Goal: Communication & Community: Answer question/provide support

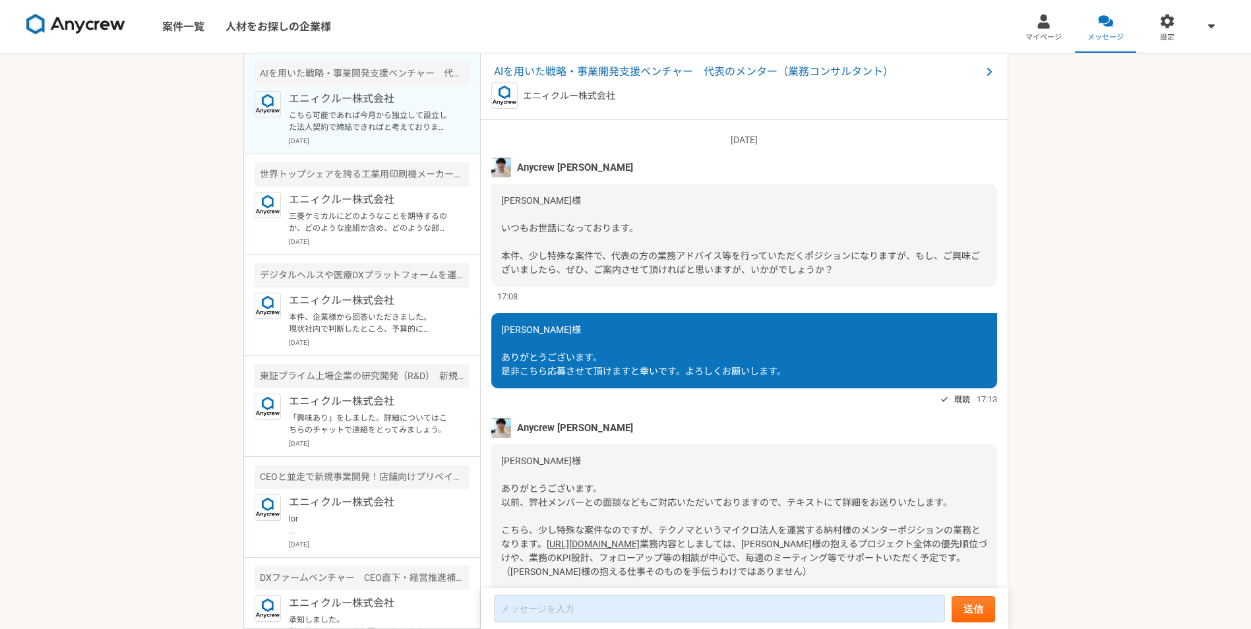
scroll to position [805, 0]
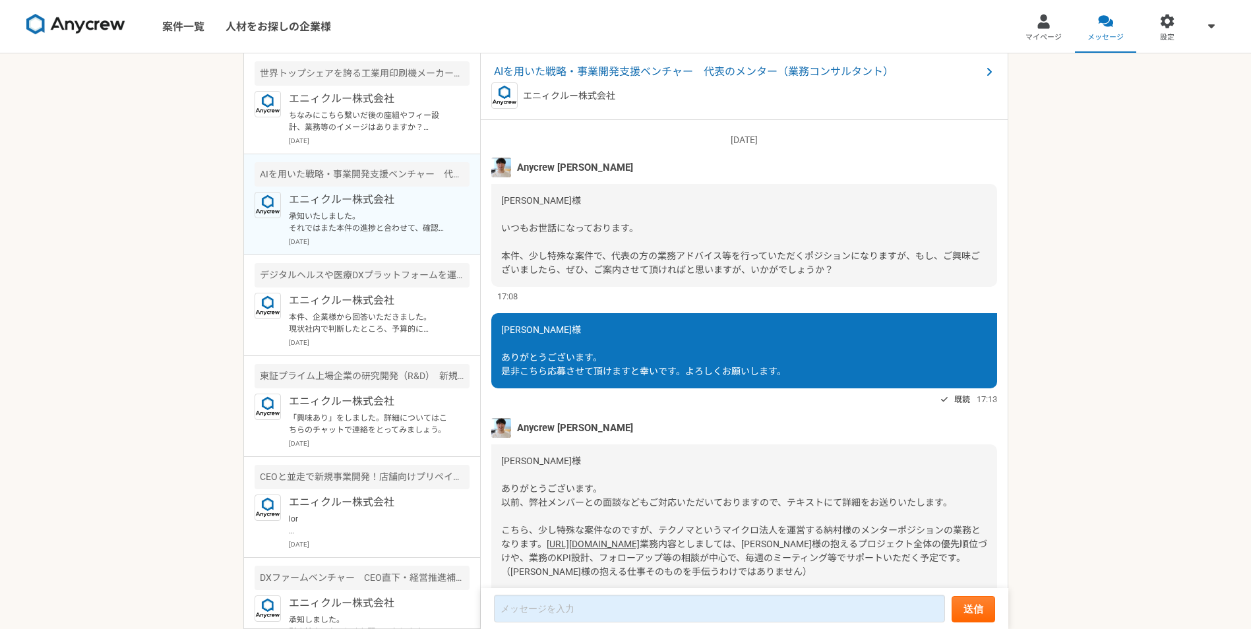
scroll to position [911, 0]
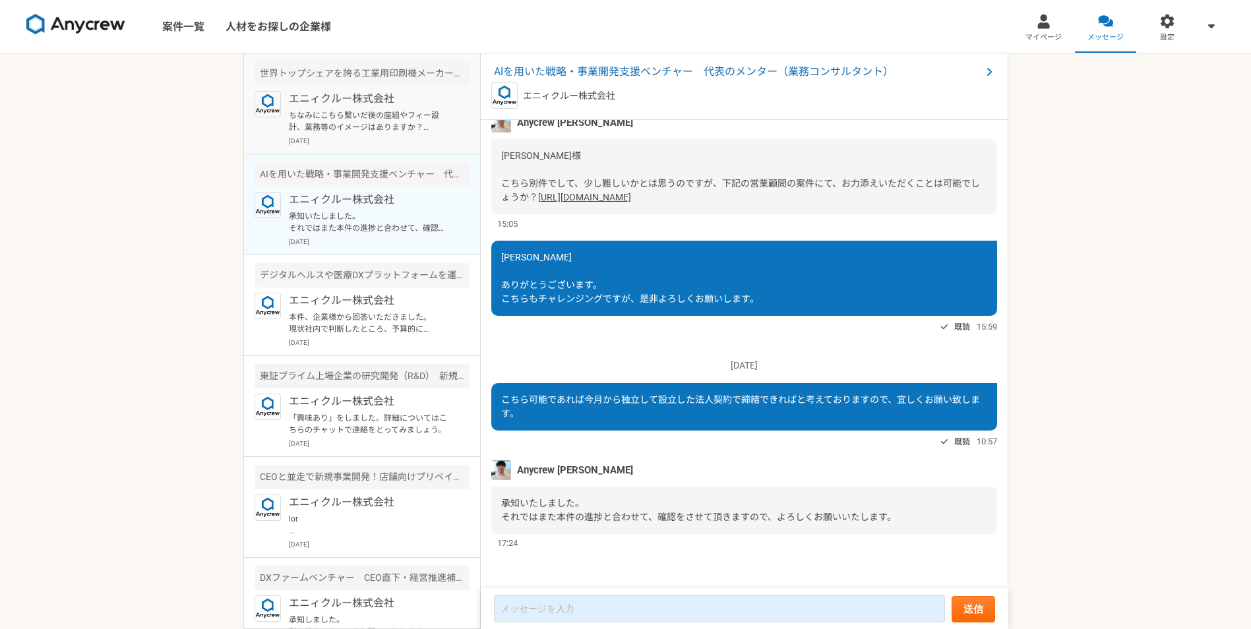
click at [351, 111] on p "ちなみにこちら繋いだ後の座組やフィー設計、業務等のイメージはありますか？ (繋いで終わりなパターンですか？)" at bounding box center [370, 121] width 163 height 24
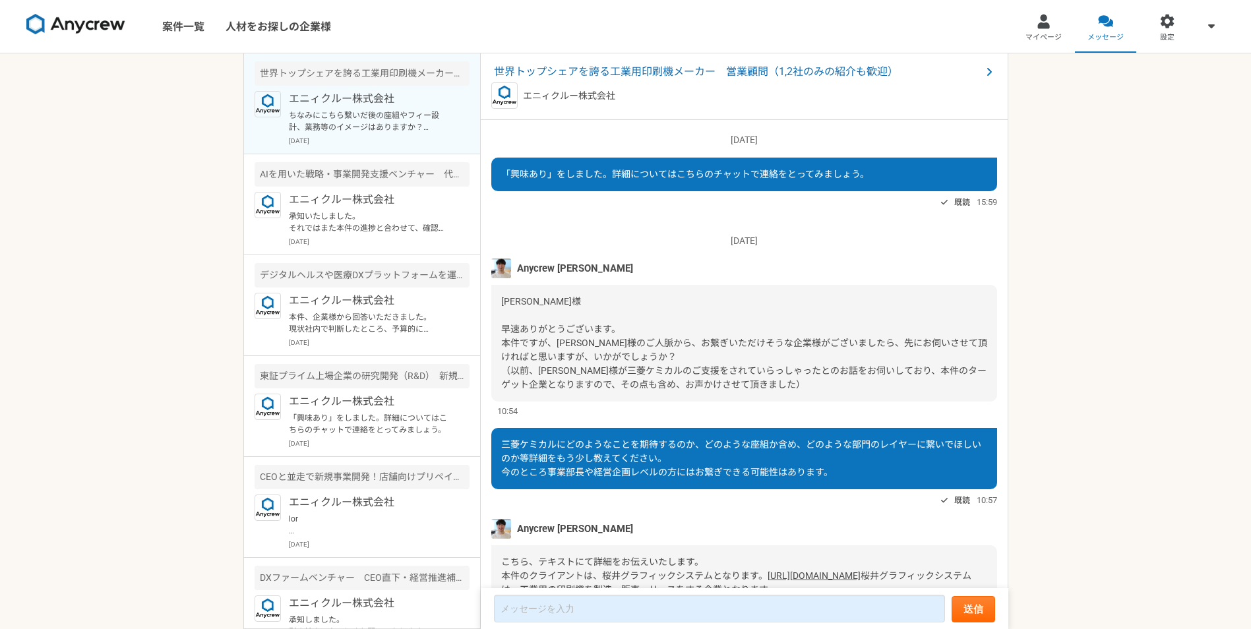
scroll to position [661, 0]
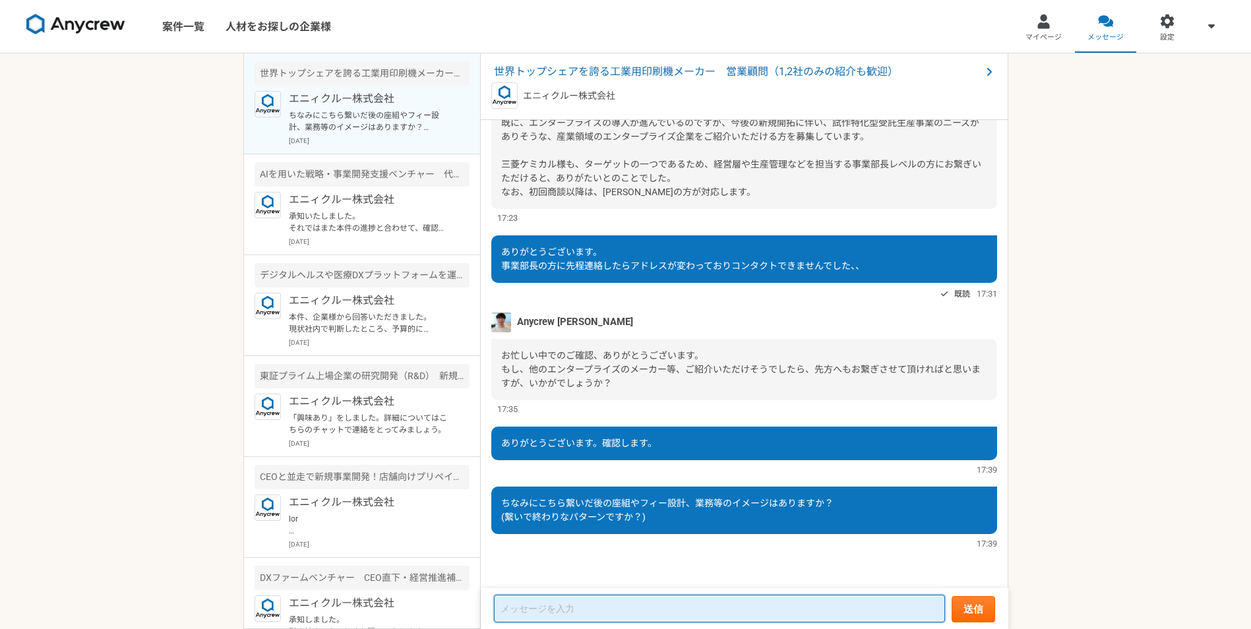
click at [664, 610] on textarea at bounding box center [719, 609] width 451 height 28
type textarea "が"
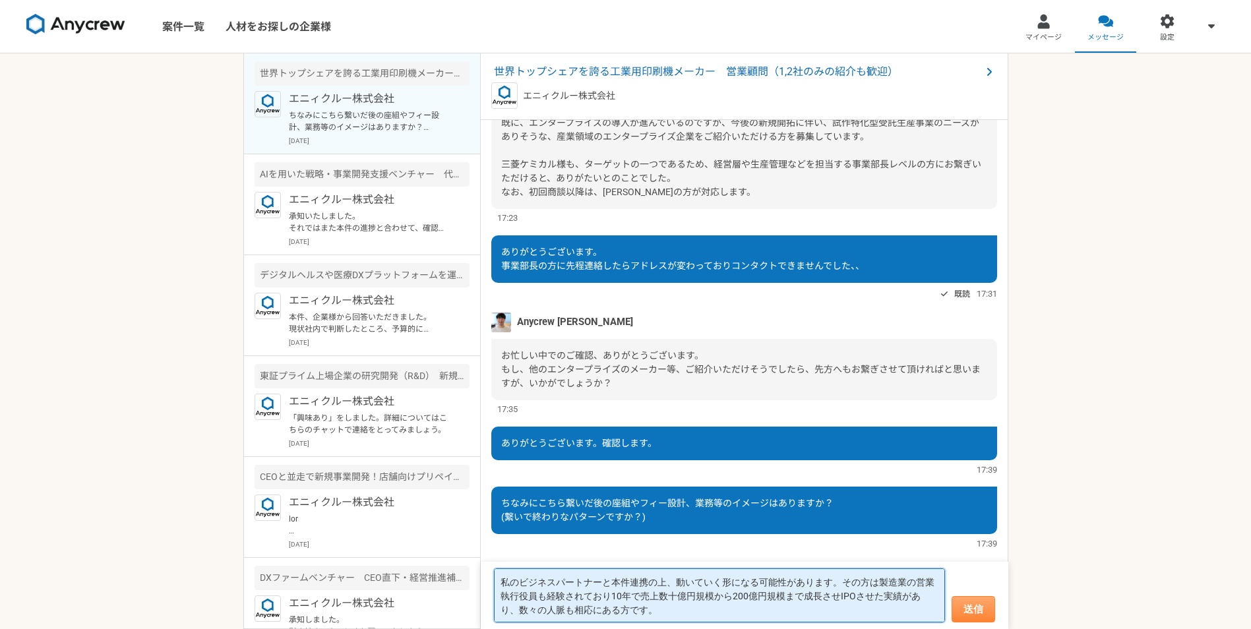
type textarea "私のビジネスパートナーと本件連携の上、動いていく形になる可能性があります。その方は製造業の営業執行役員も経験されており10年で売上数十億円規模から200億円規…"
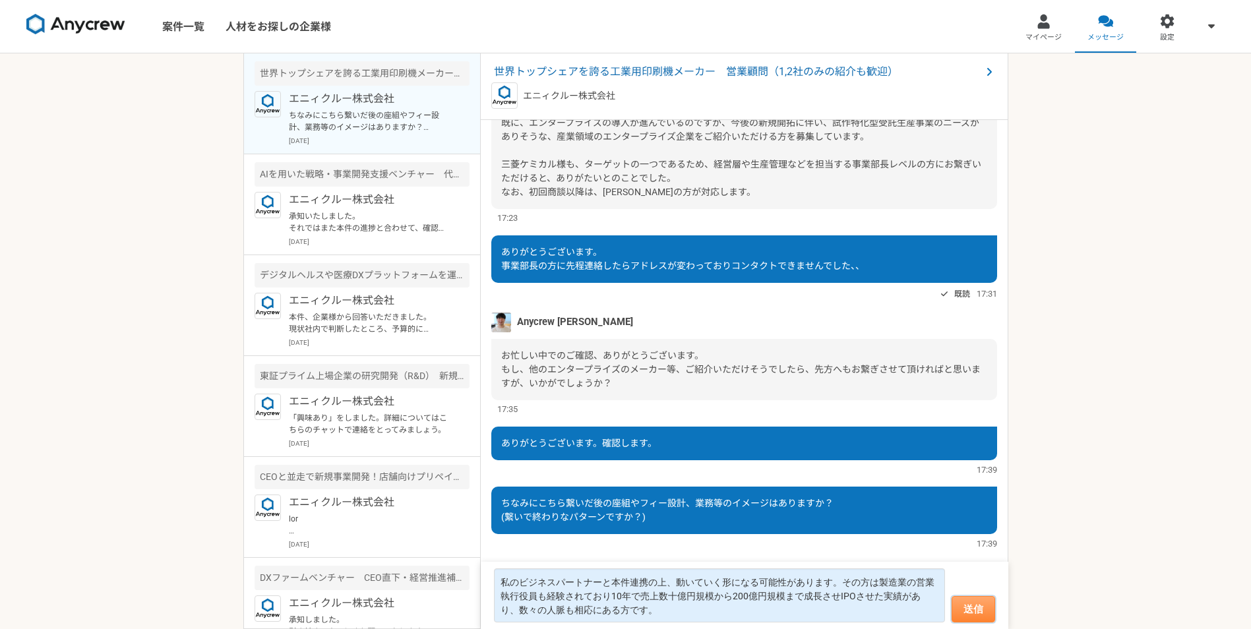
click at [983, 614] on button "送信" at bounding box center [973, 609] width 44 height 26
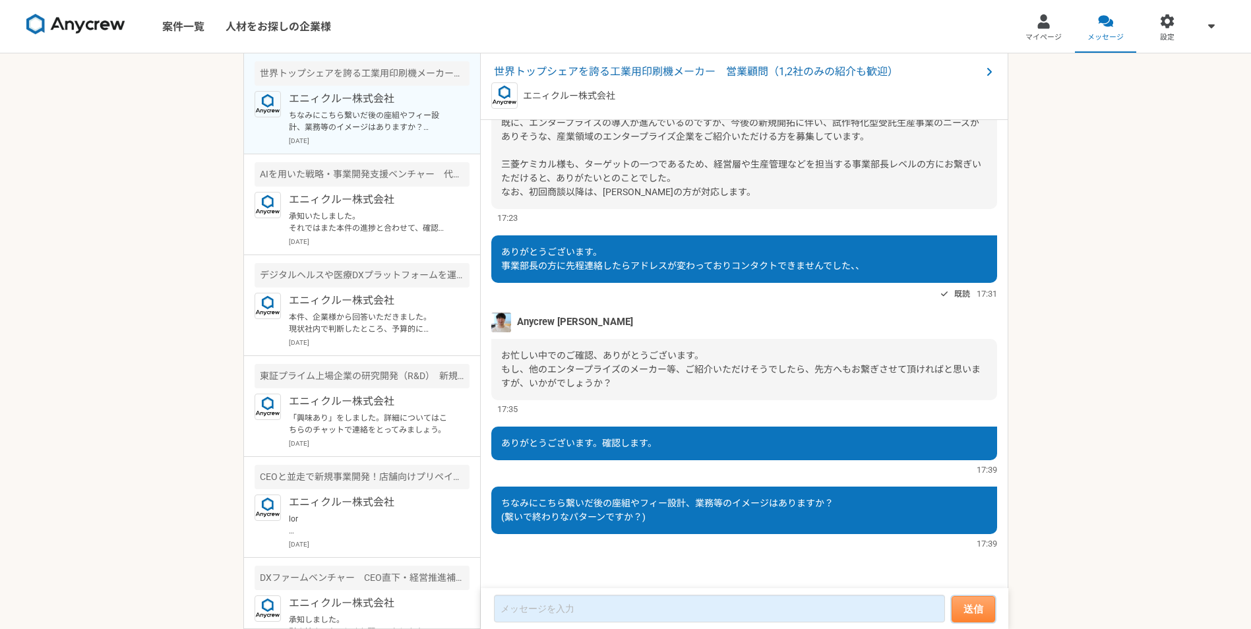
scroll to position [748, 0]
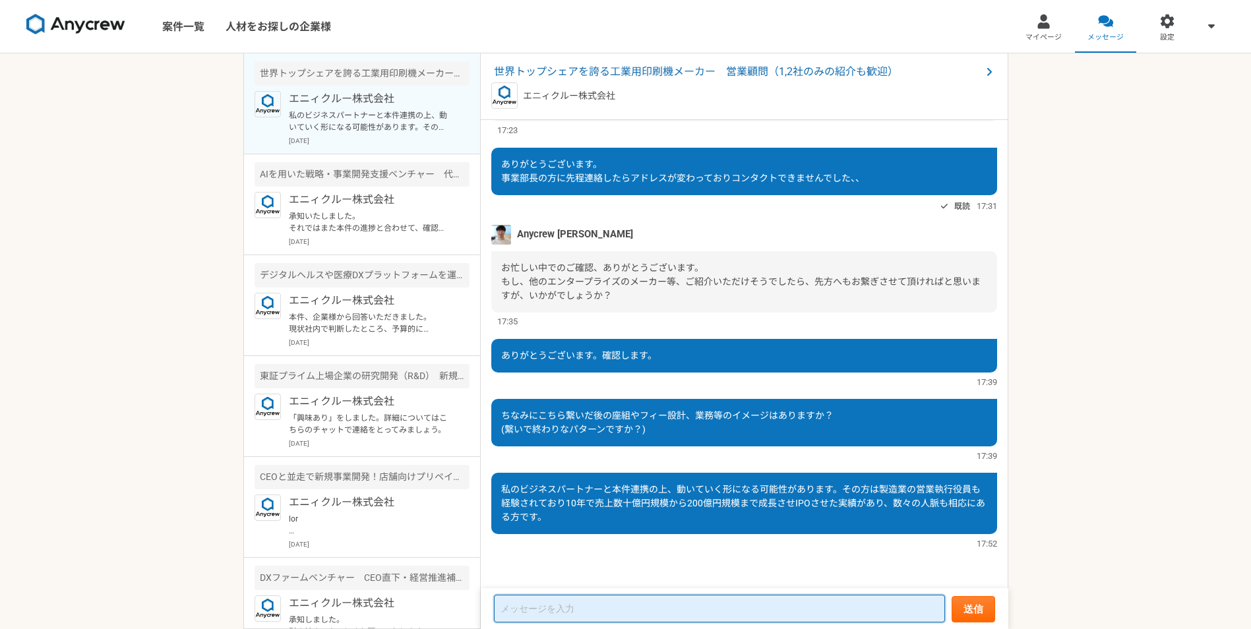
click at [857, 610] on textarea at bounding box center [719, 609] width 451 height 28
type textarea "こ"
type textarea "固定報酬と成果報酬と連動する業務内容の詳細も今一度お願いします。"
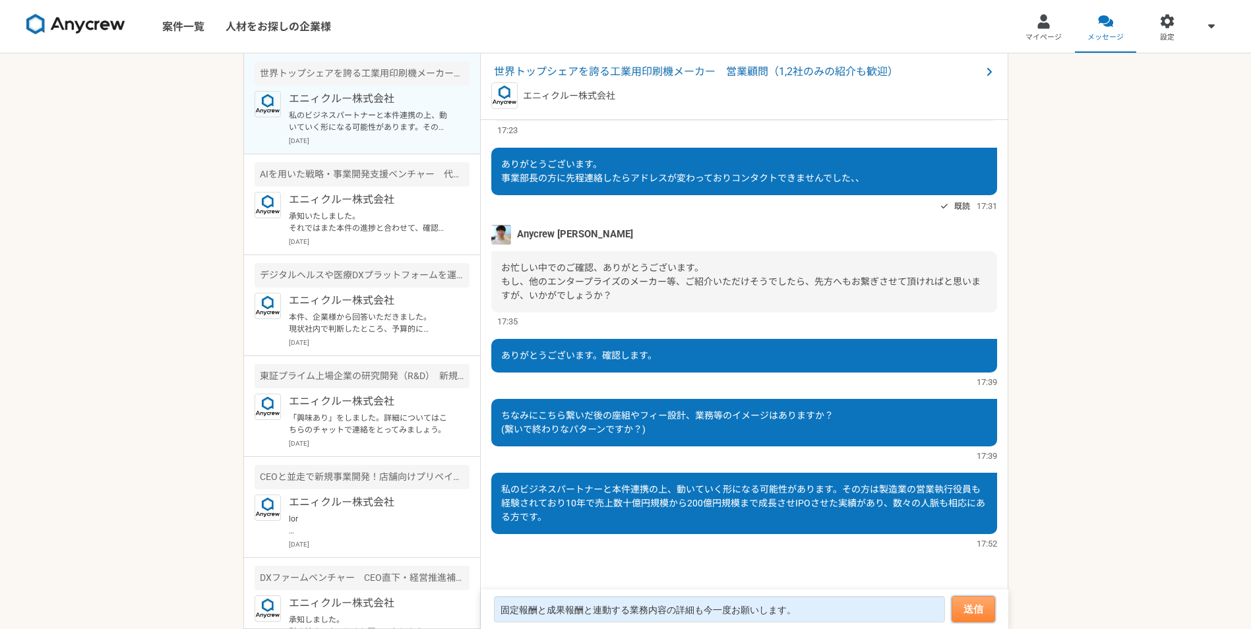
click at [974, 611] on button "送信" at bounding box center [973, 609] width 44 height 26
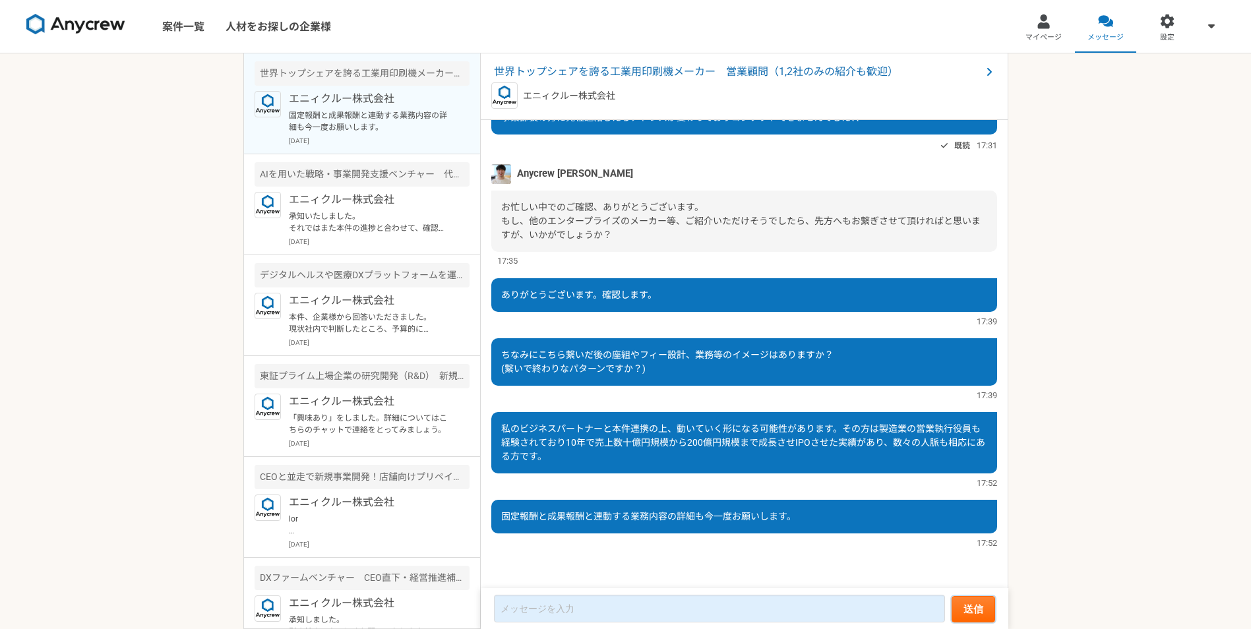
scroll to position [809, 0]
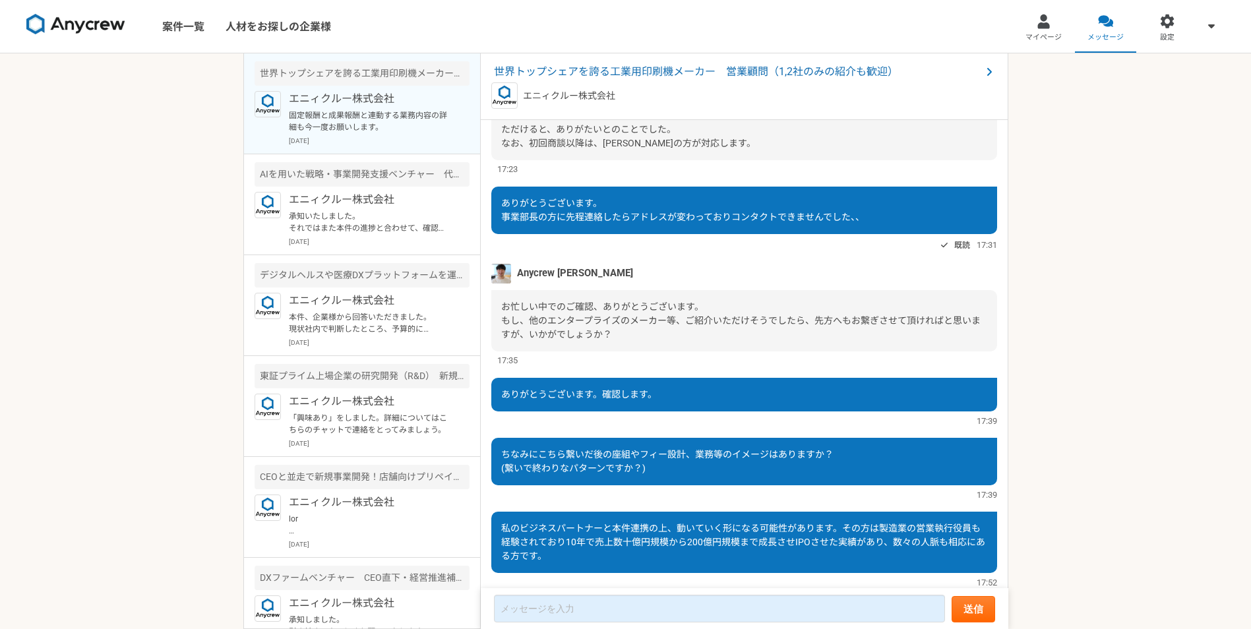
scroll to position [809, 0]
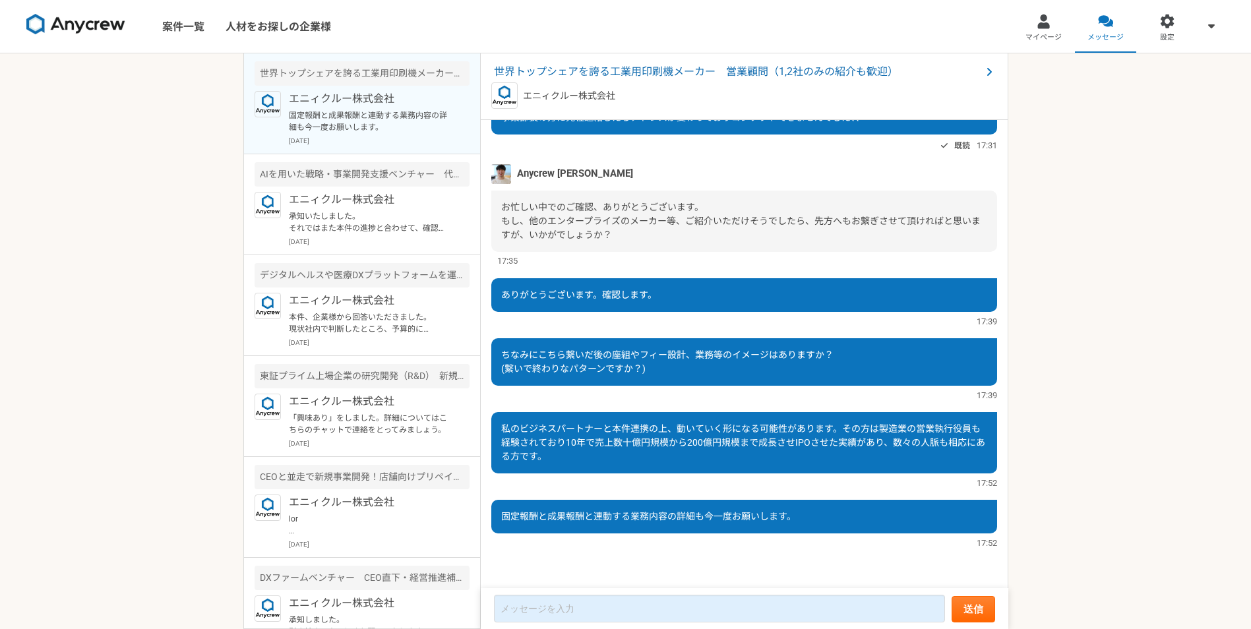
click at [539, 326] on div "17:39" at bounding box center [744, 321] width 506 height 13
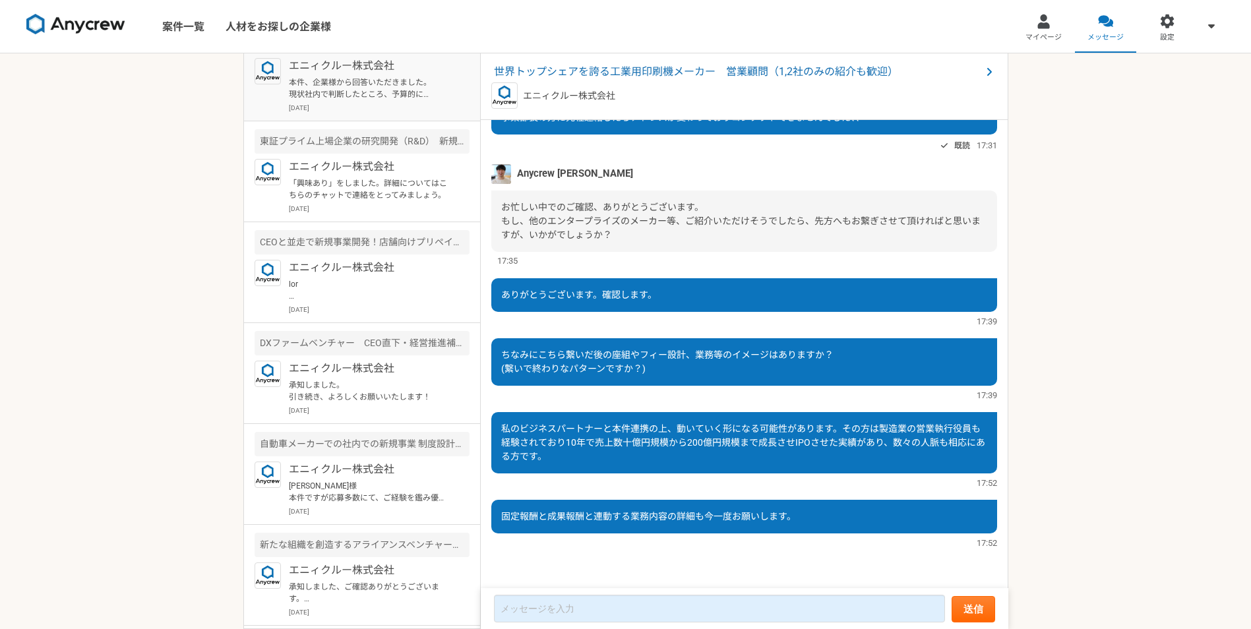
scroll to position [0, 0]
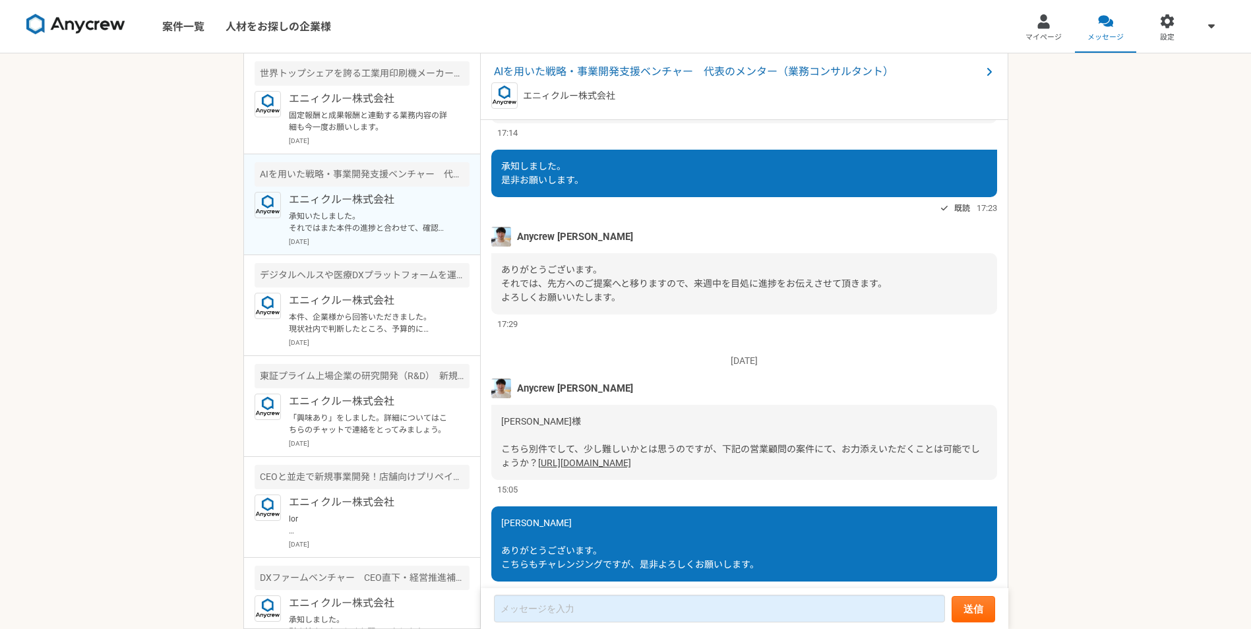
scroll to position [693, 0]
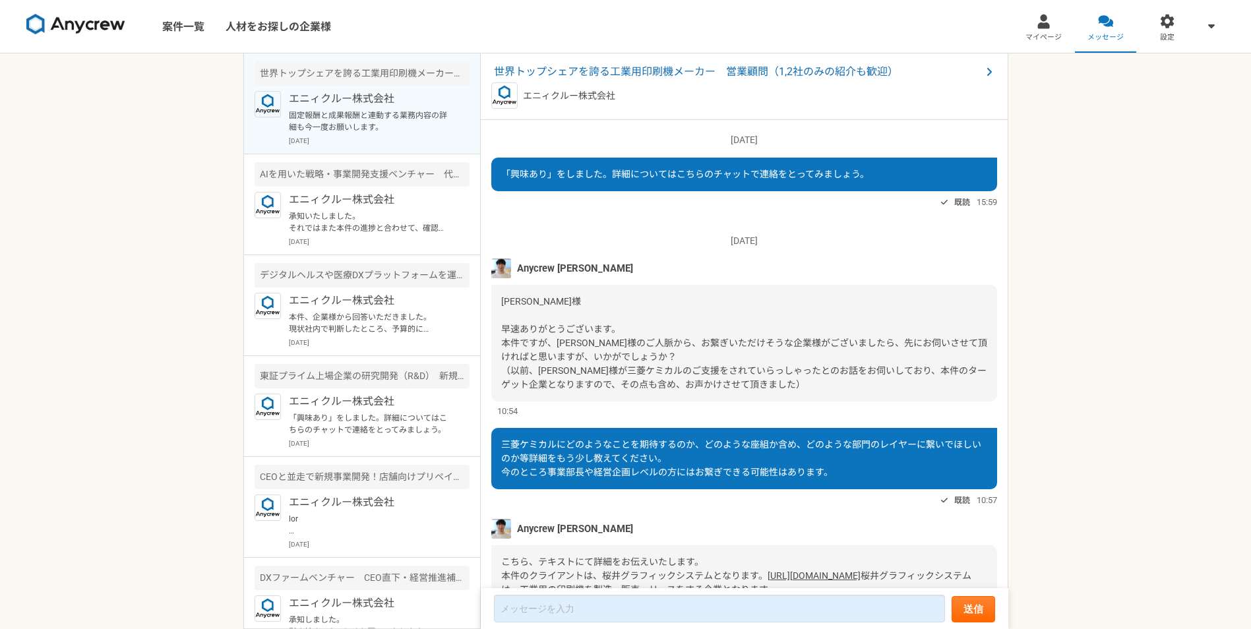
scroll to position [809, 0]
